Goal: Check status: Check status

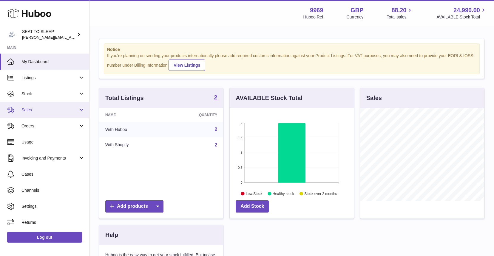
scroll to position [93, 124]
click at [52, 110] on span "Sales" at bounding box center [49, 110] width 57 height 6
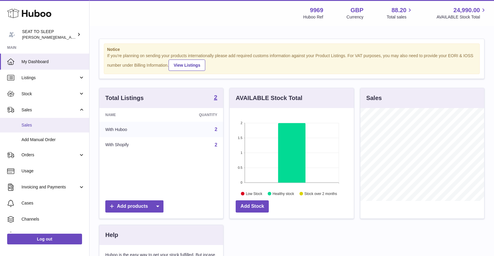
click at [46, 124] on span "Sales" at bounding box center [52, 126] width 63 height 6
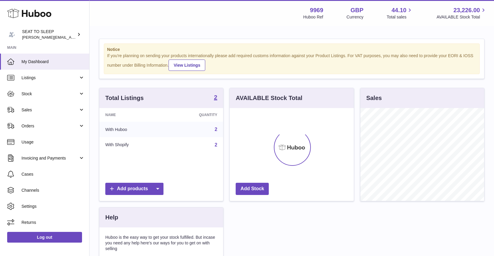
scroll to position [93, 124]
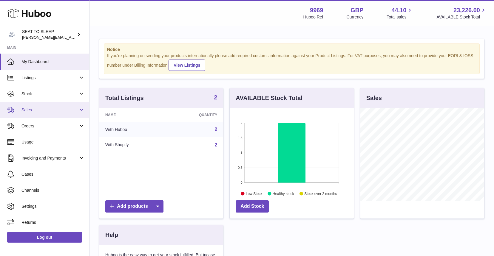
click at [45, 106] on link "Sales" at bounding box center [44, 110] width 89 height 16
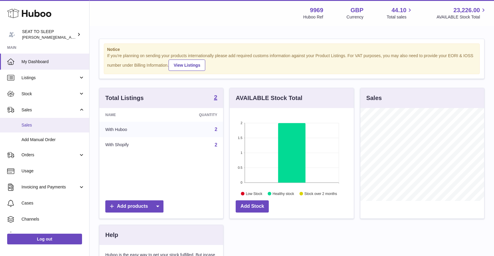
click at [44, 123] on span "Sales" at bounding box center [52, 126] width 63 height 6
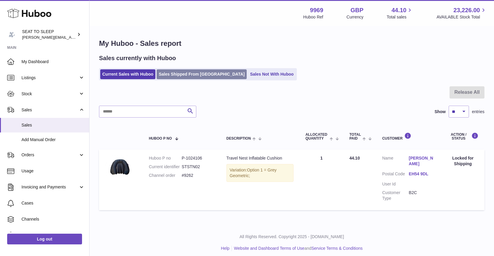
click at [182, 73] on link "Sales Shipped From Huboo" at bounding box center [201, 74] width 90 height 10
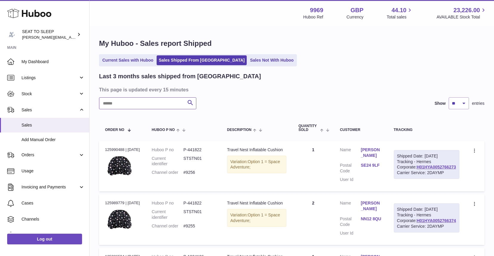
click at [115, 103] on input "text" at bounding box center [147, 103] width 97 height 12
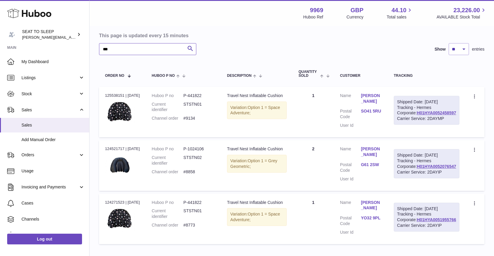
scroll to position [54, 0]
type input "***"
click at [435, 169] on link "H01HYA0052076547" at bounding box center [435, 167] width 39 height 5
